Goal: Task Accomplishment & Management: Use online tool/utility

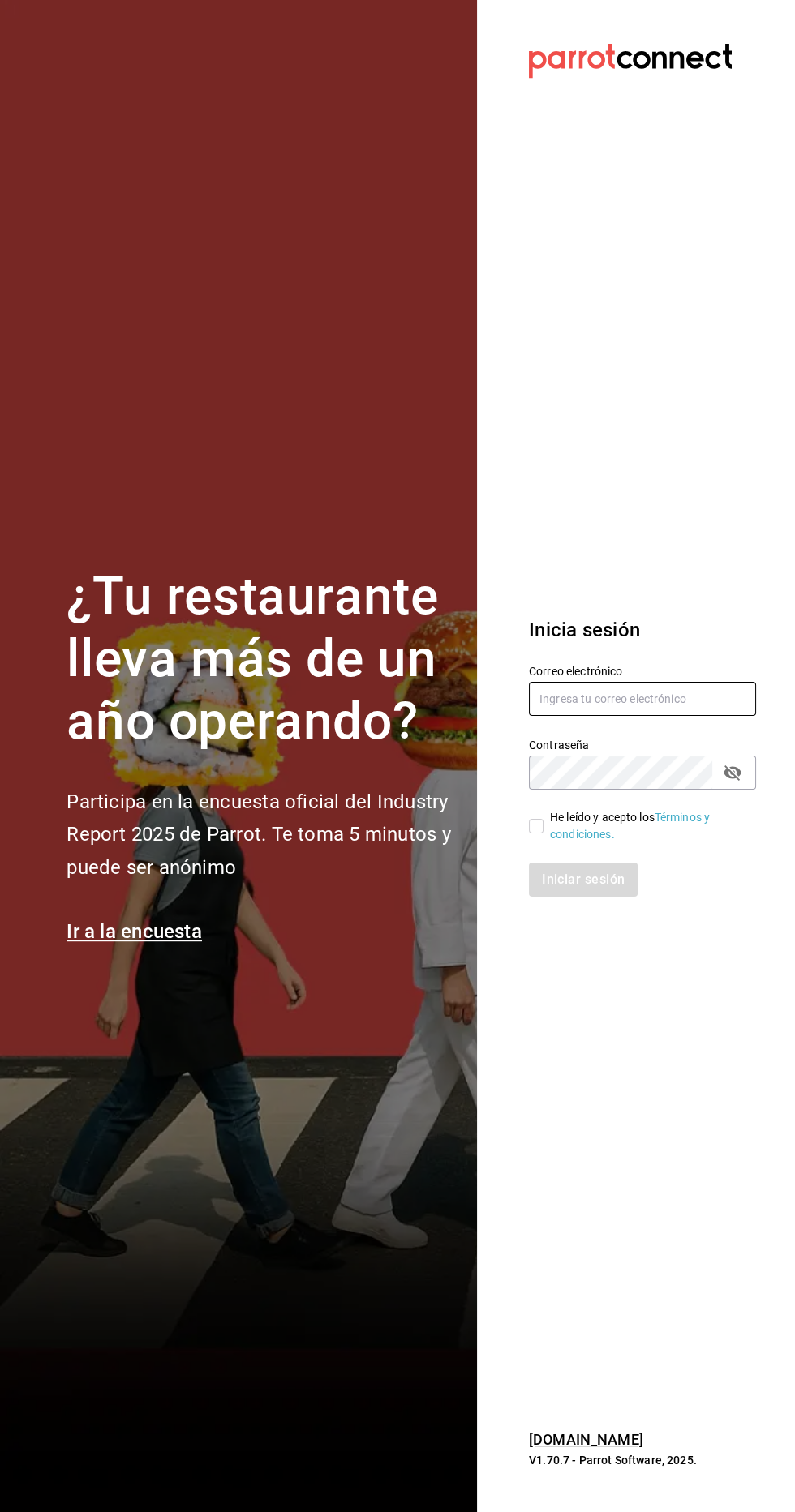
click at [643, 716] on input "text" at bounding box center [642, 699] width 227 height 34
type input "ramiroperazab@hotmail.com"
click at [535, 834] on input "He leído y acepto los Términos y condiciones." at bounding box center [536, 827] width 15 height 15
checkbox input "true"
click at [579, 897] on button "Iniciar sesión" at bounding box center [583, 880] width 110 height 34
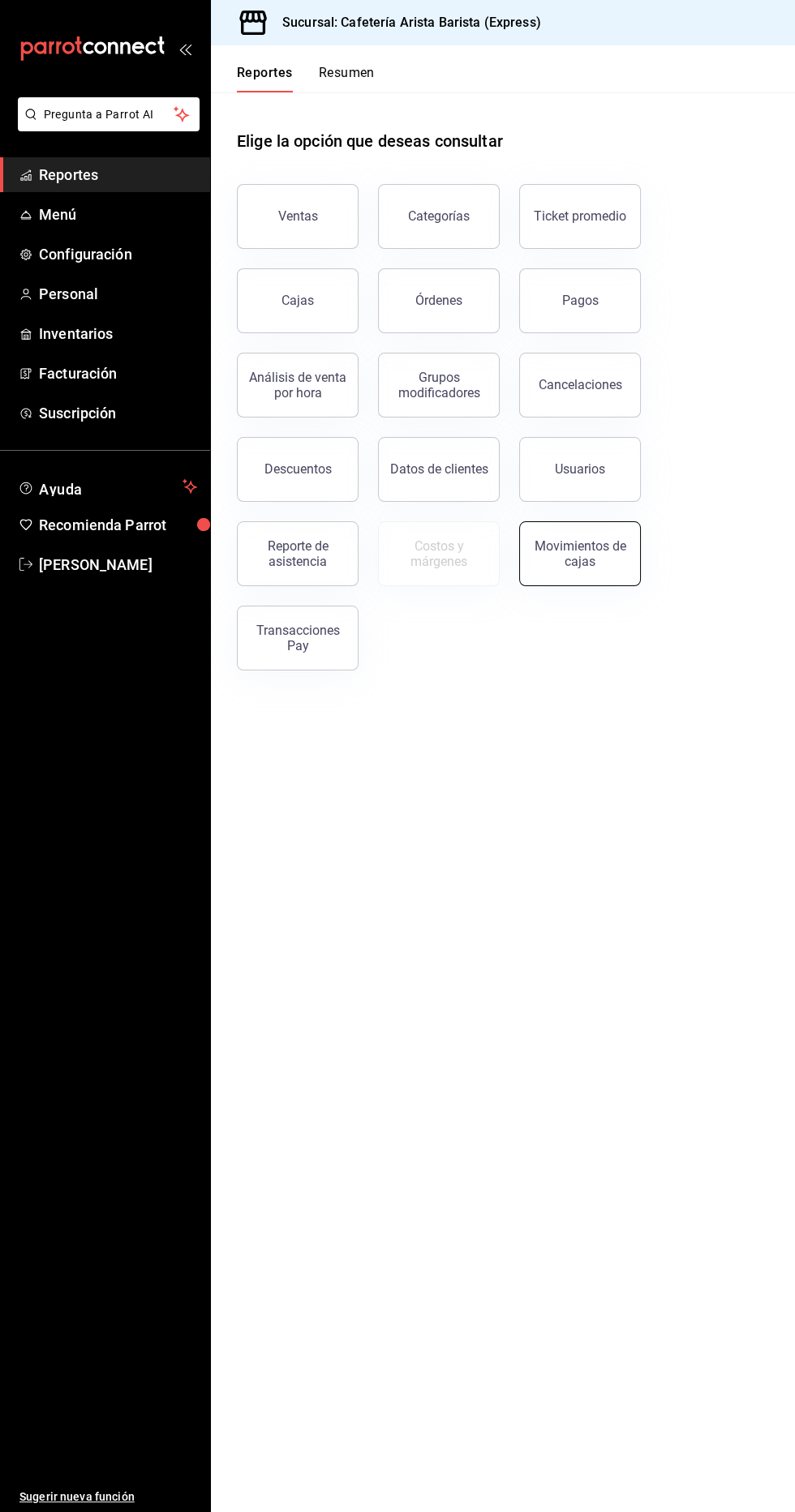
click at [612, 546] on div "Movimientos de cajas" at bounding box center [580, 553] width 101 height 31
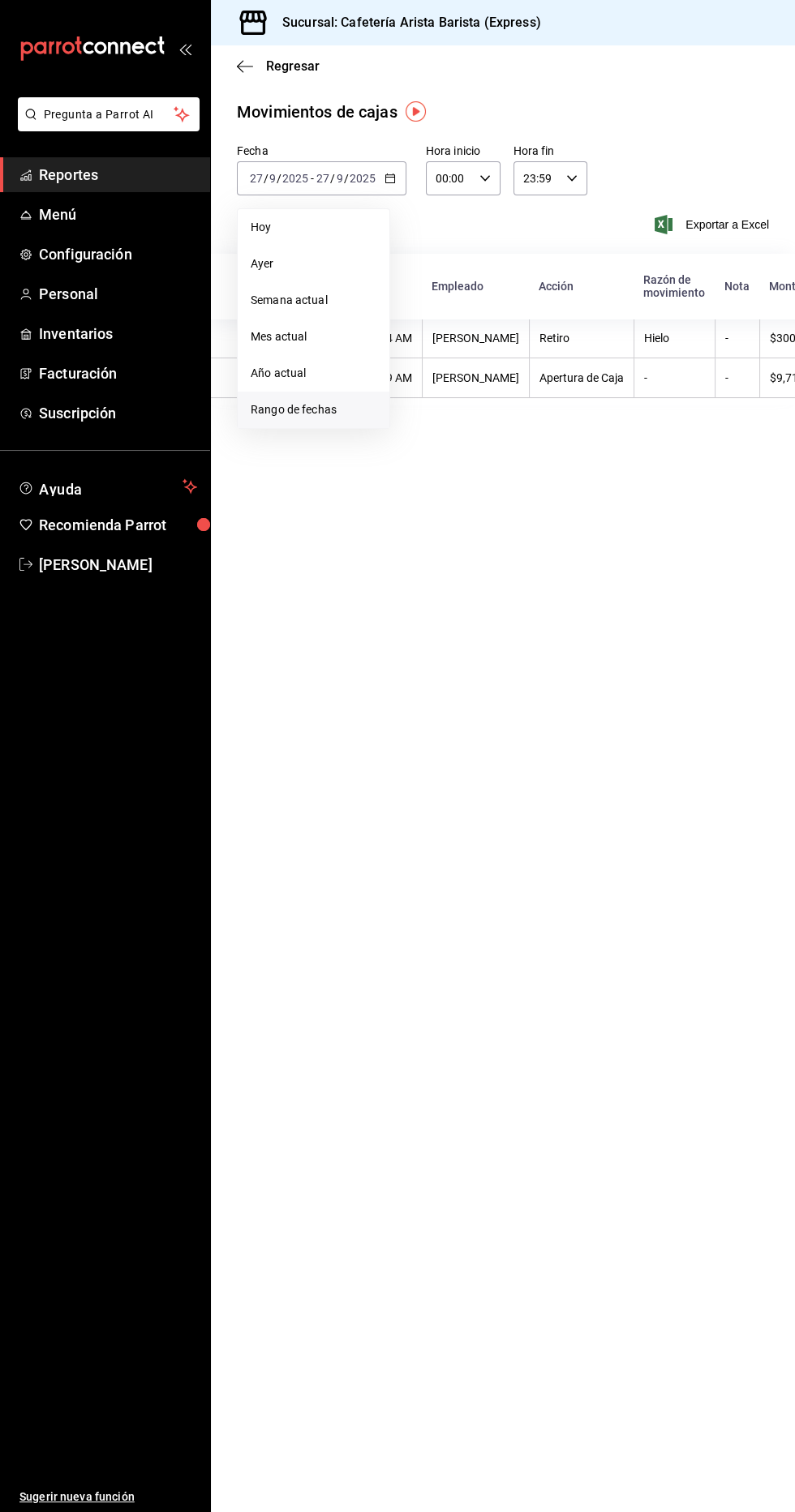
click at [350, 408] on span "Rango de fechas" at bounding box center [313, 410] width 126 height 17
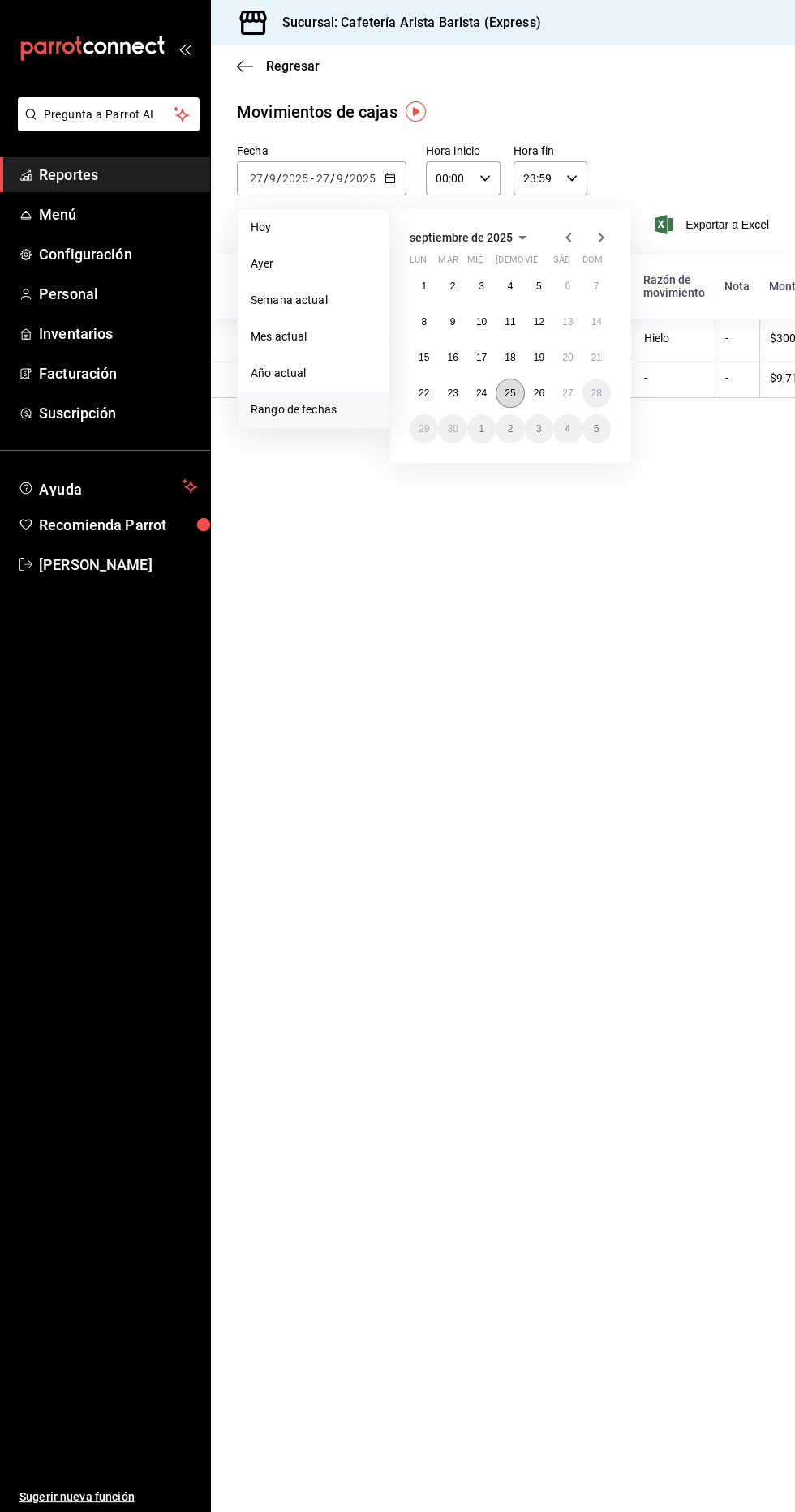
click at [509, 392] on abbr "25" at bounding box center [509, 393] width 10 height 11
click at [513, 389] on abbr "25" at bounding box center [509, 393] width 10 height 11
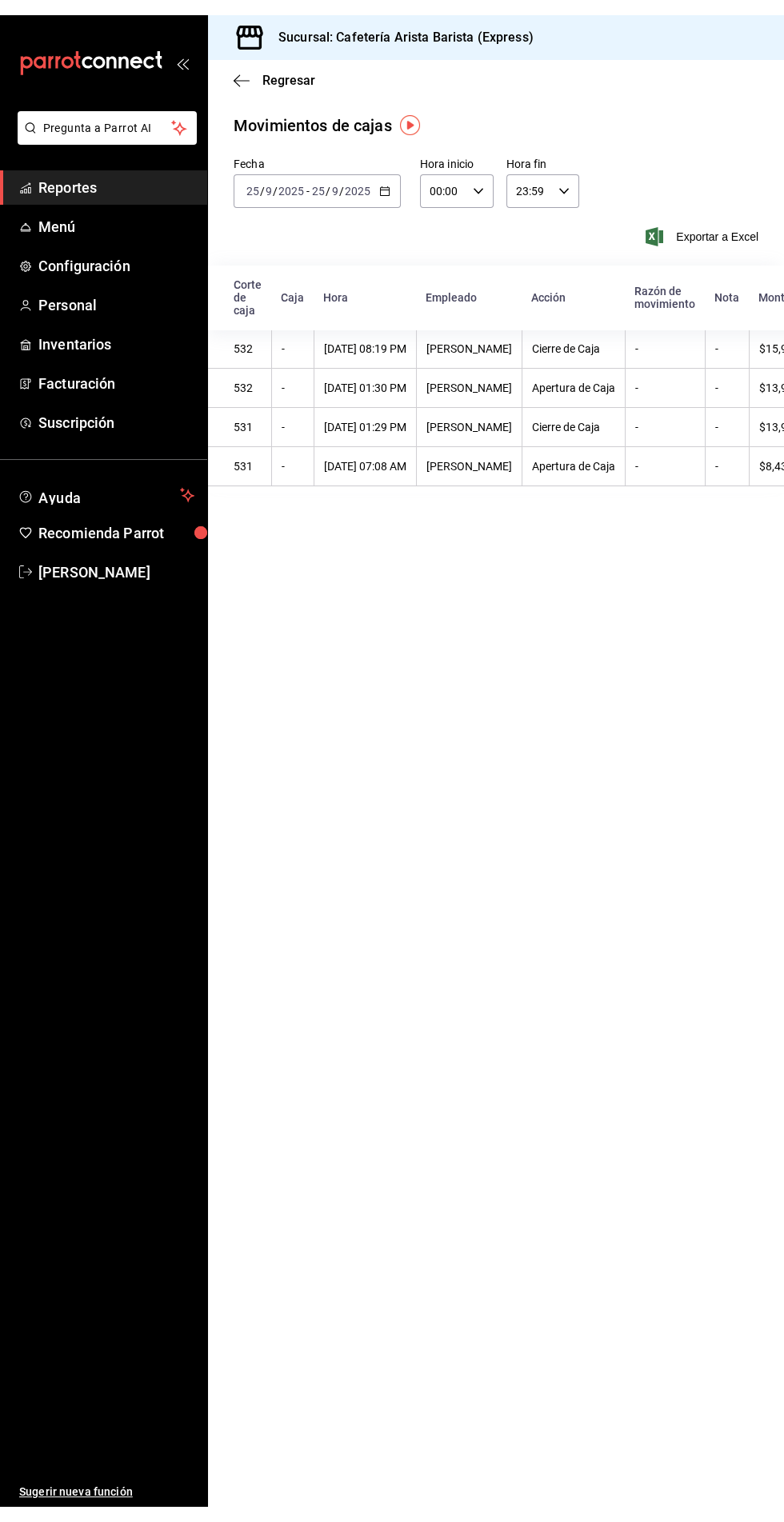
scroll to position [0, 2]
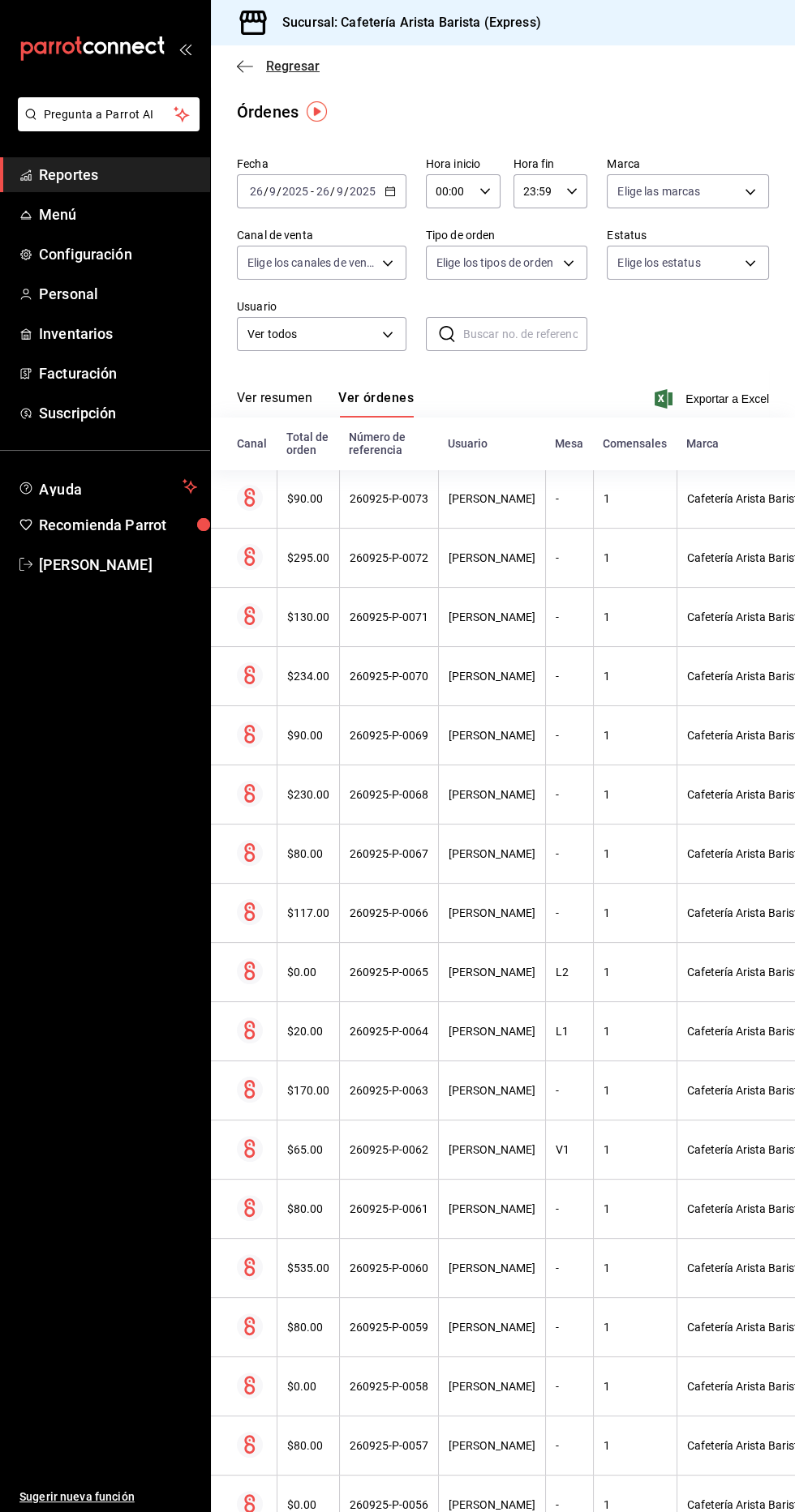
click at [280, 61] on span "Regresar" at bounding box center [293, 66] width 54 height 15
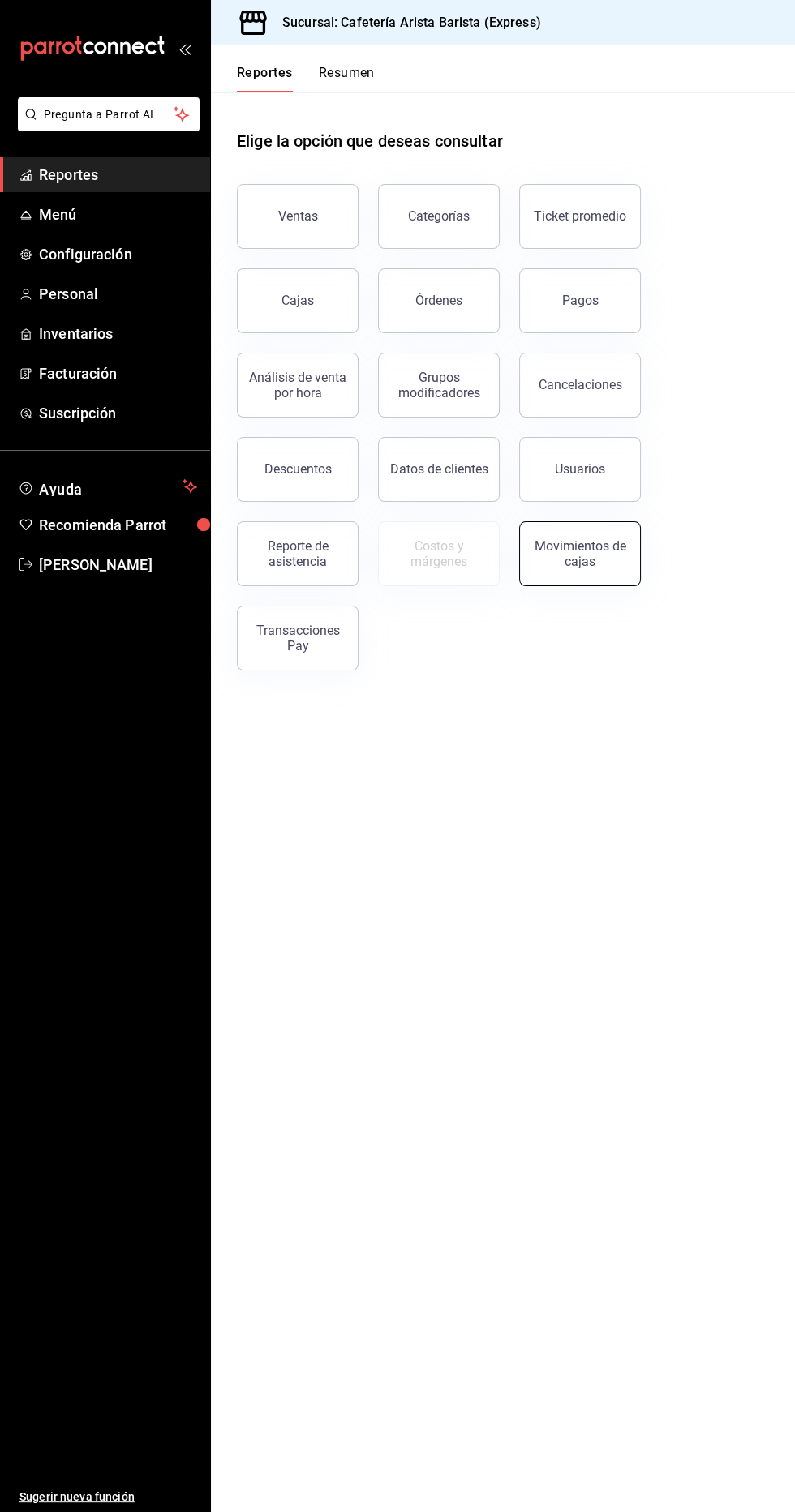
click at [580, 561] on div "Movimientos de cajas" at bounding box center [580, 553] width 101 height 31
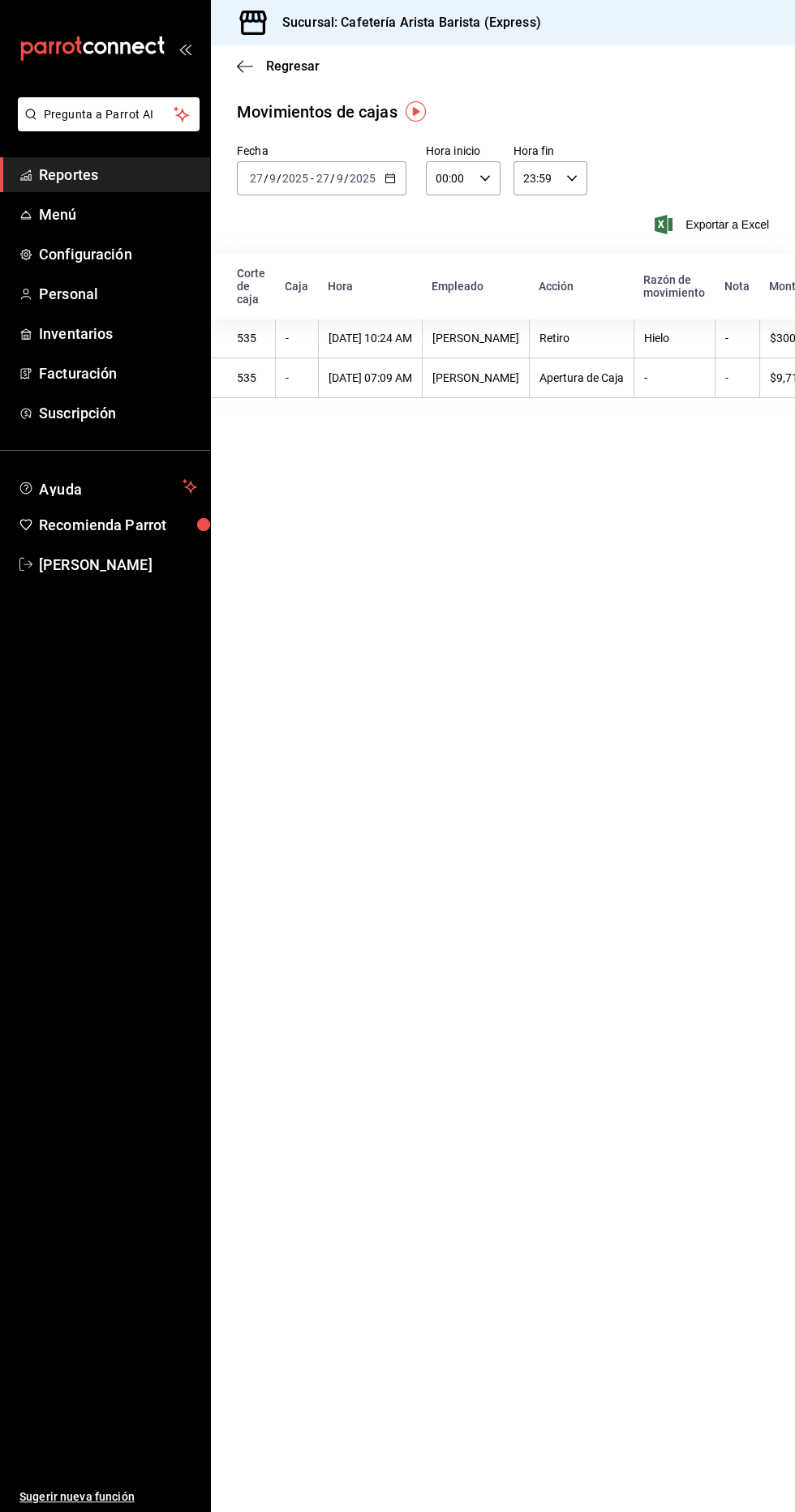
scroll to position [3, 0]
